Goal: Task Accomplishment & Management: Manage account settings

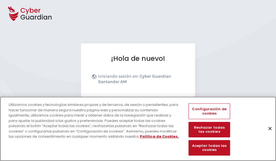
scroll to position [67, 0]
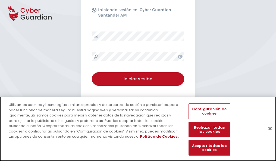
click at [267, 134] on button "Cerrar" at bounding box center [270, 128] width 12 height 12
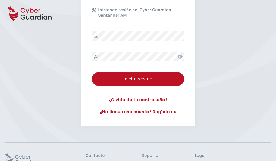
scroll to position [106, 0]
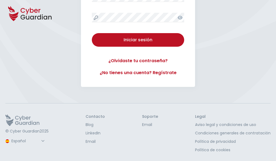
click at [92, 33] on button "Iniciar sesión" at bounding box center [138, 40] width 92 height 14
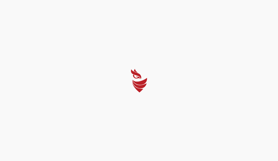
select select "English"
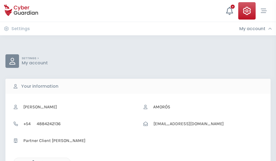
click at [32, 160] on icon "button" at bounding box center [32, 162] width 5 height 5
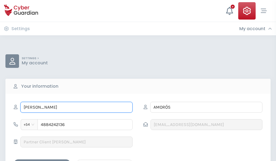
click at [76, 107] on input "ADRIANA" at bounding box center [76, 107] width 112 height 11
type input "A"
type input "Emiliano"
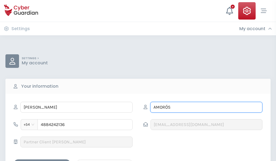
click at [206, 107] on input "AMORÓS" at bounding box center [206, 107] width 112 height 11
type input "A"
type input "Rosell"
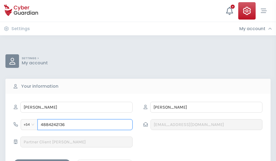
click at [85, 125] on input "4884242136" at bounding box center [84, 124] width 95 height 11
type input "4"
type input "4877261836"
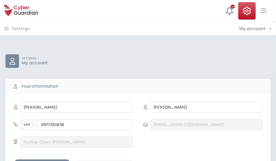
click at [42, 161] on div "Save changes" at bounding box center [42, 164] width 49 height 7
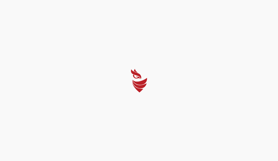
select select "English"
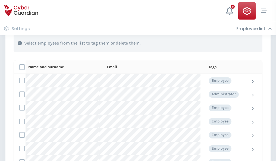
scroll to position [232, 0]
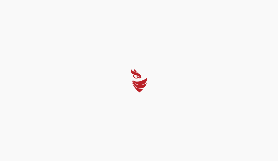
select select "English"
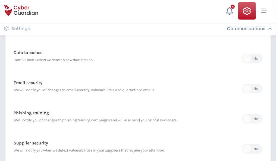
scroll to position [286, 0]
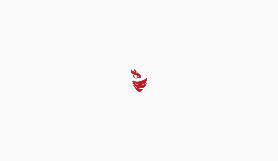
select select "English"
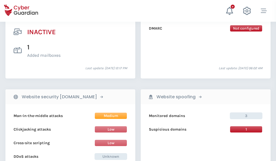
scroll to position [538, 0]
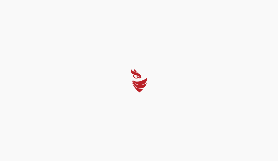
select select "English"
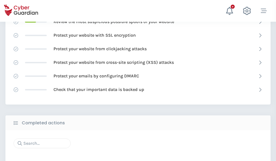
scroll to position [362, 0]
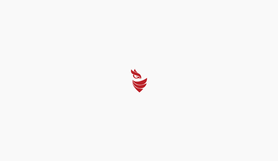
select select "English"
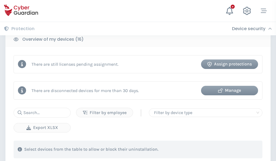
scroll to position [499, 0]
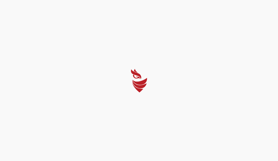
select select "English"
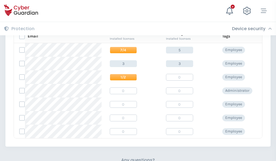
scroll to position [233, 0]
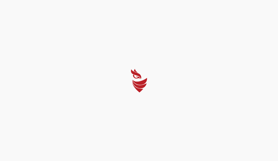
select select "English"
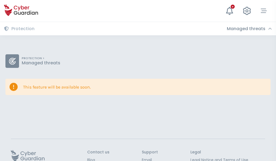
scroll to position [35, 0]
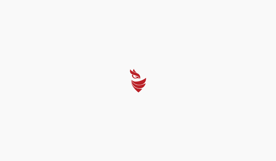
select select "English"
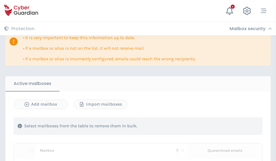
scroll to position [331, 0]
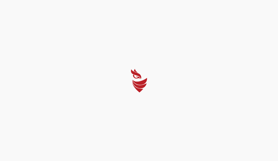
select select "English"
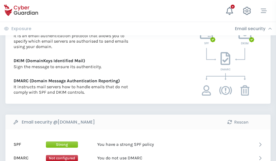
scroll to position [293, 0]
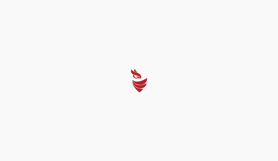
select select "English"
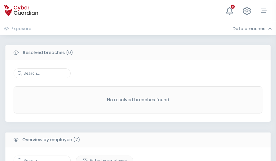
scroll to position [449, 0]
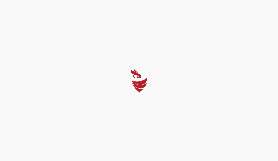
select select "English"
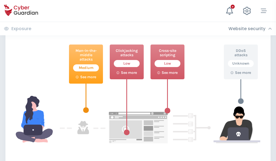
scroll to position [296, 0]
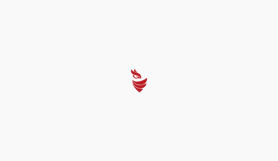
select select "English"
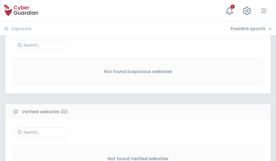
scroll to position [284, 0]
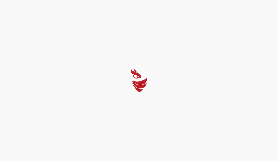
select select "English"
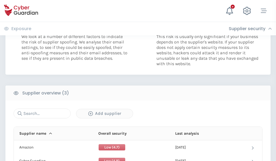
scroll to position [297, 0]
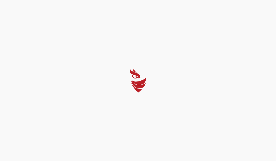
select select "English"
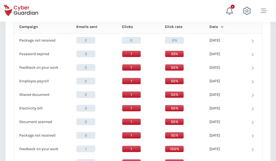
scroll to position [480, 0]
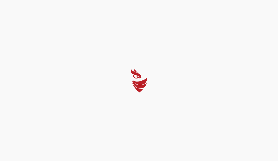
select select "English"
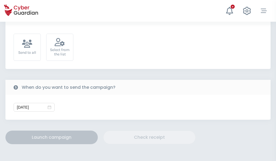
scroll to position [199, 0]
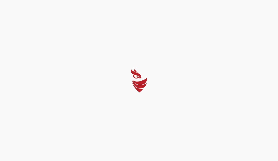
select select "English"
